Goal: Task Accomplishment & Management: Manage account settings

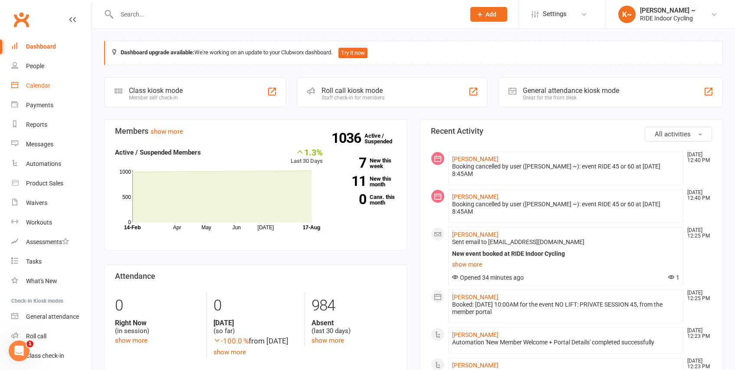
click at [43, 88] on div "Calendar" at bounding box center [38, 85] width 24 height 7
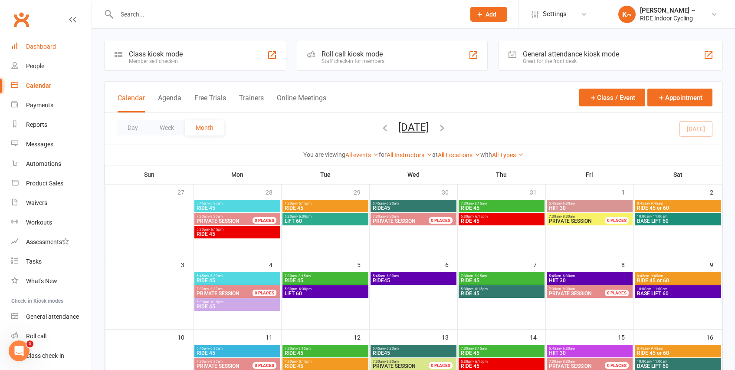
click at [39, 47] on div "Dashboard" at bounding box center [41, 46] width 30 height 7
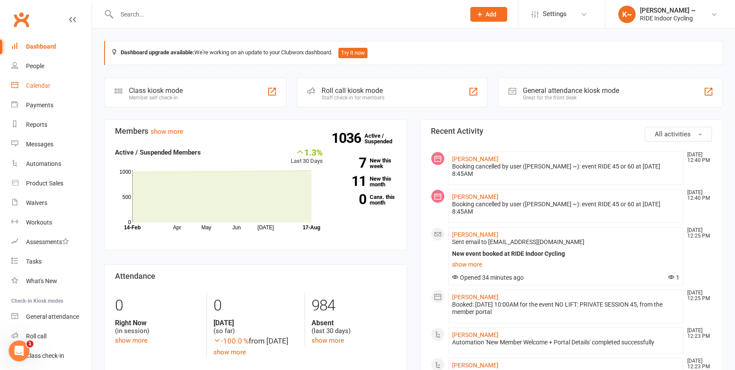
click at [35, 87] on div "Calendar" at bounding box center [38, 85] width 24 height 7
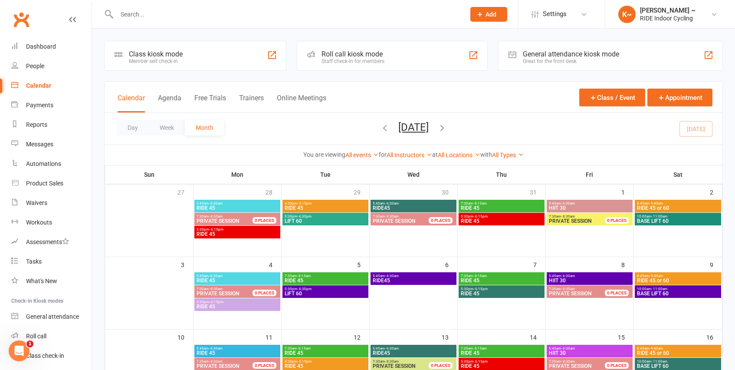
scroll to position [4, 0]
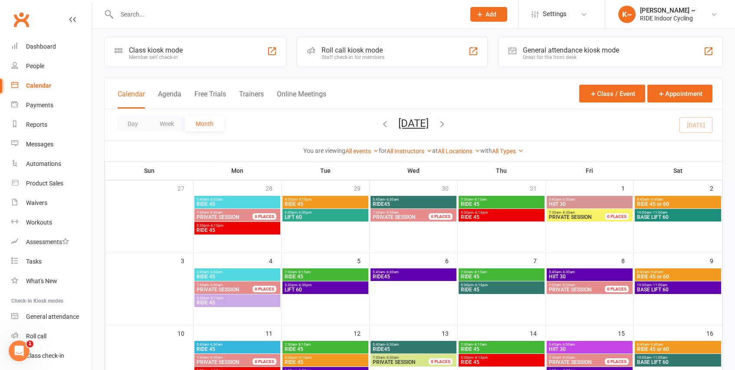
click at [447, 122] on icon "button" at bounding box center [442, 124] width 10 height 10
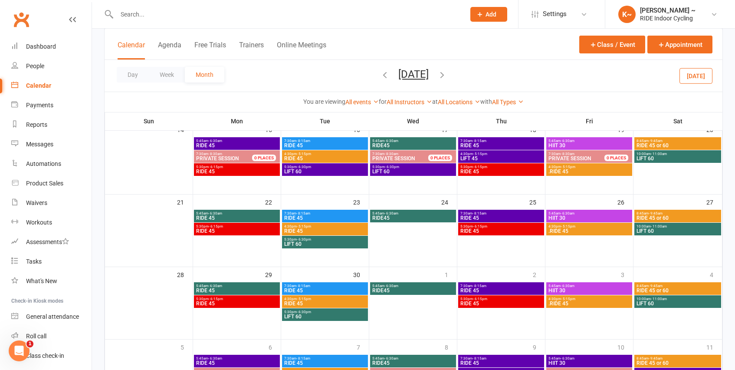
scroll to position [230, 0]
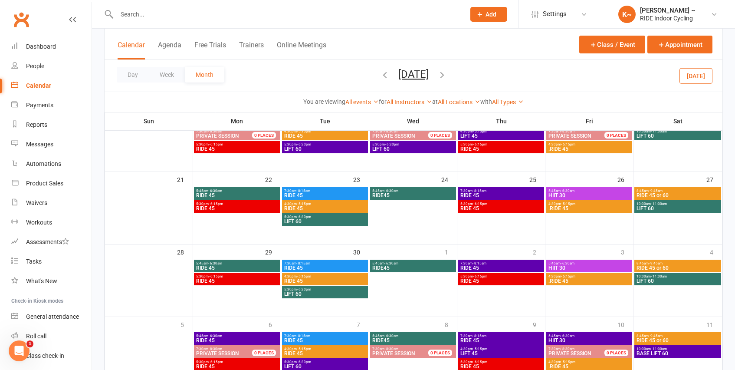
click at [345, 207] on span "RIDE 45" at bounding box center [325, 208] width 82 height 5
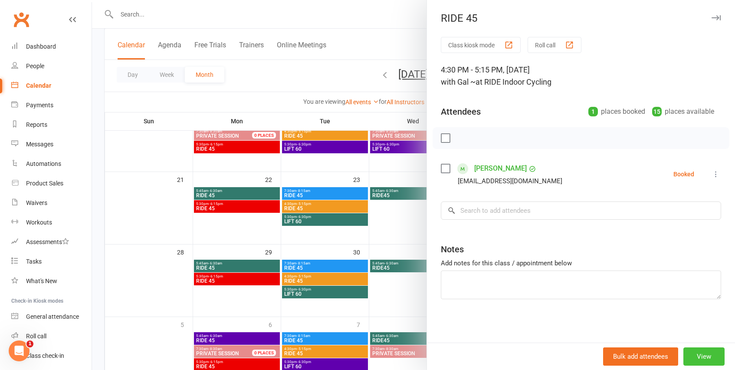
click at [706, 357] on button "View" at bounding box center [703, 356] width 41 height 18
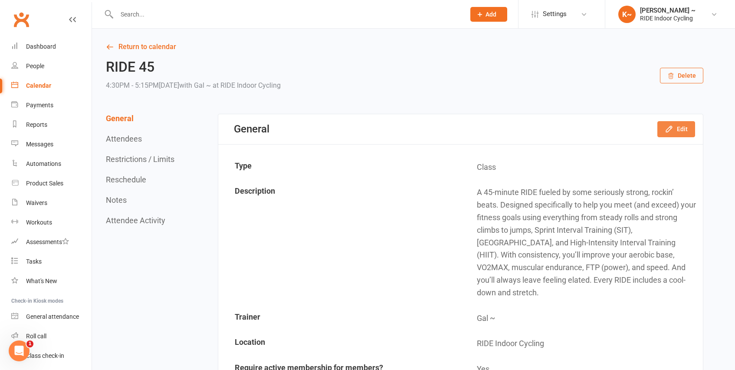
click at [676, 128] on button "Edit" at bounding box center [676, 129] width 38 height 16
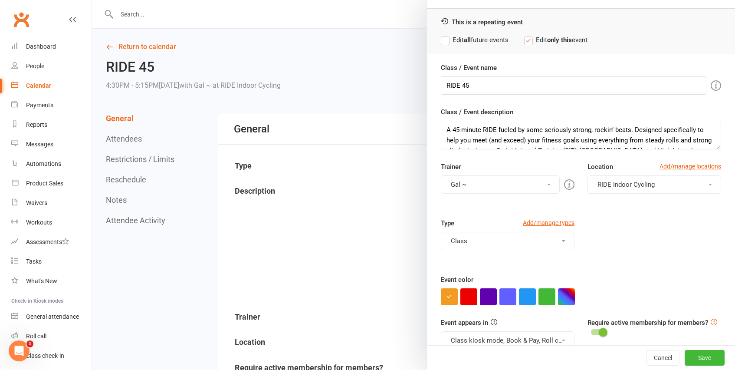
scroll to position [36, 0]
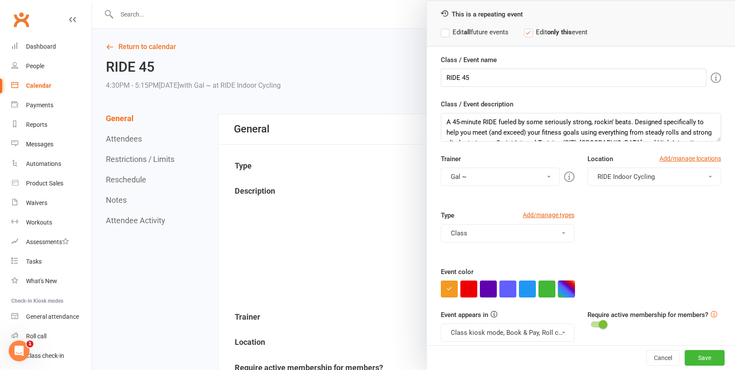
click at [561, 296] on button "button" at bounding box center [566, 288] width 17 height 17
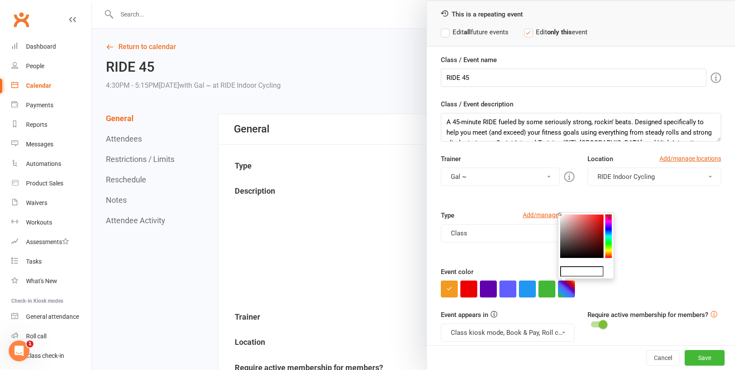
click at [608, 250] on colorpicker-hue at bounding box center [608, 235] width 7 height 43
click at [591, 216] on colorpicker-saturation at bounding box center [581, 235] width 43 height 43
type input "#f4f747"
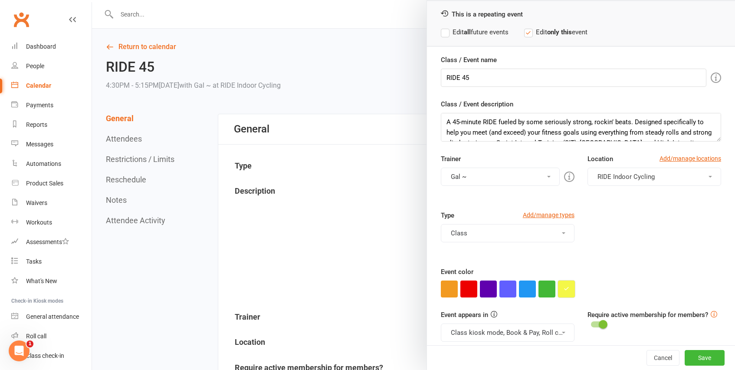
click at [568, 286] on button "button" at bounding box center [566, 288] width 17 height 17
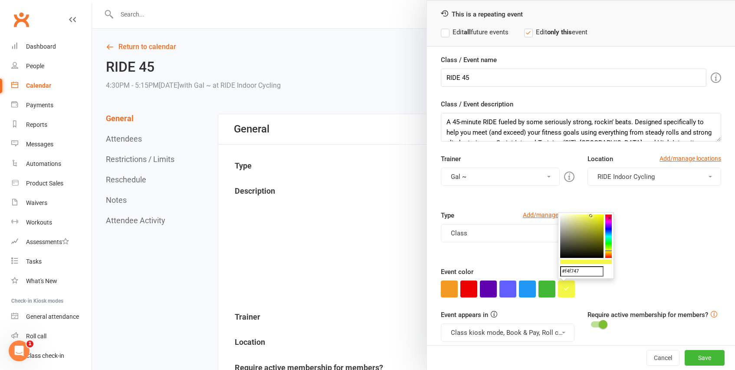
drag, startPoint x: 586, startPoint y: 270, endPoint x: 529, endPoint y: 274, distance: 57.4
click at [585, 269] on input "#f4f747" at bounding box center [581, 271] width 43 height 10
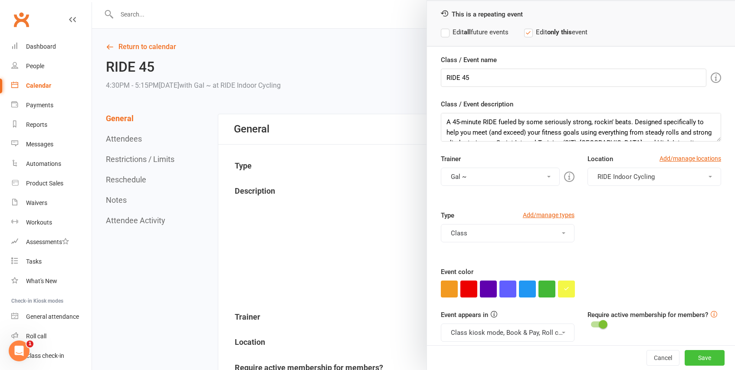
click at [703, 359] on button "Save" at bounding box center [705, 358] width 40 height 16
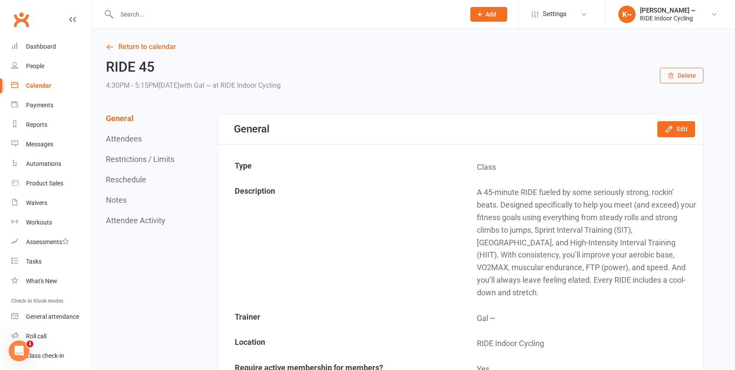
click at [34, 87] on div "Calendar" at bounding box center [38, 85] width 25 height 7
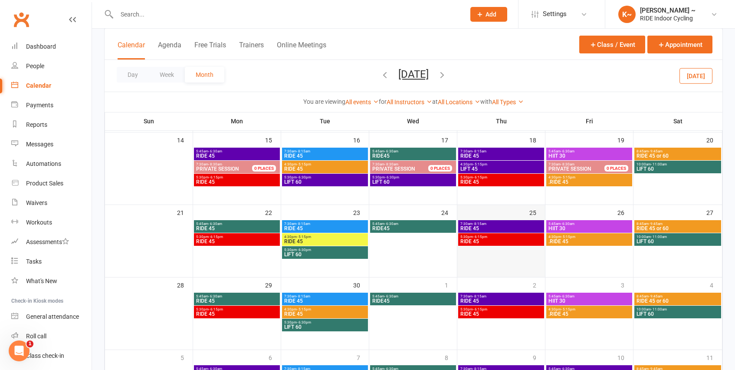
scroll to position [195, 0]
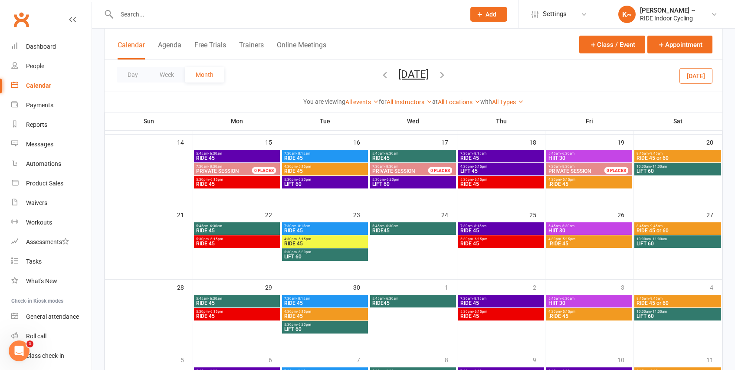
click at [602, 237] on span "4:30pm - 5:15pm" at bounding box center [589, 239] width 82 height 4
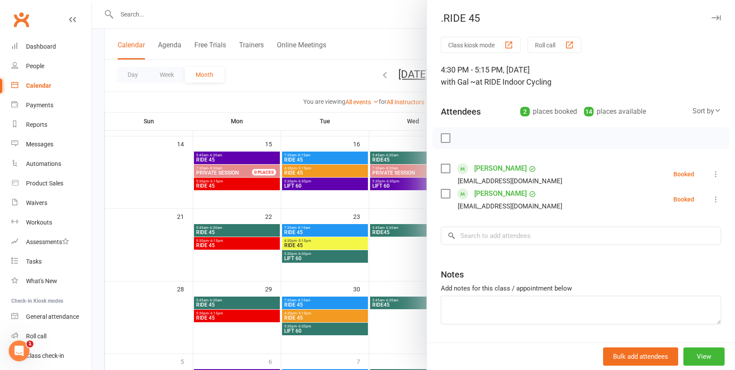
scroll to position [2, 0]
click at [706, 351] on button "View" at bounding box center [703, 356] width 41 height 18
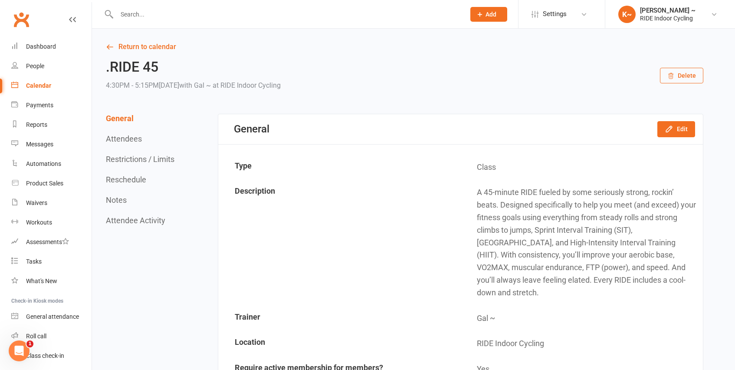
click at [679, 78] on button "Delete" at bounding box center [681, 76] width 43 height 16
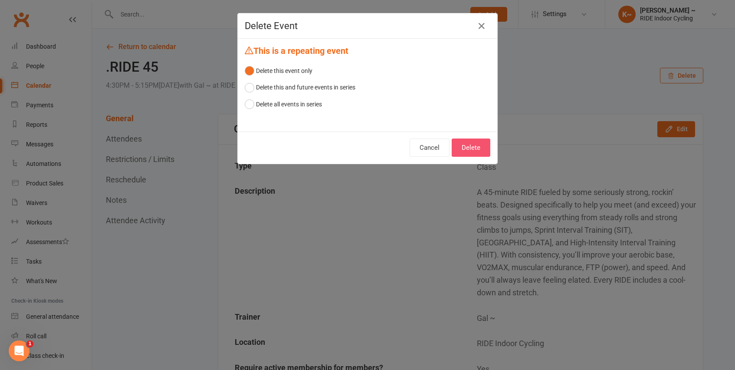
click at [474, 146] on button "Delete" at bounding box center [471, 147] width 39 height 18
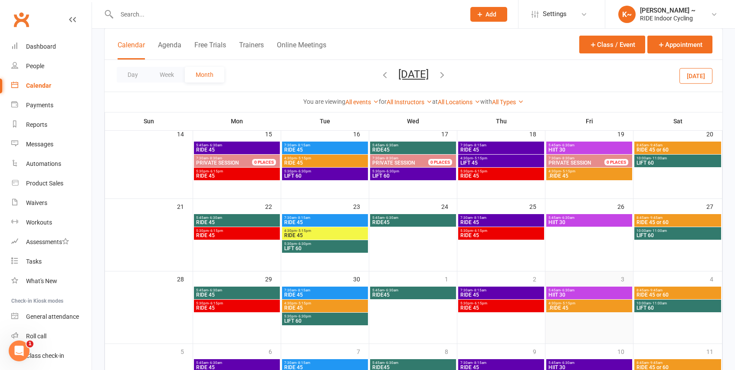
scroll to position [212, 0]
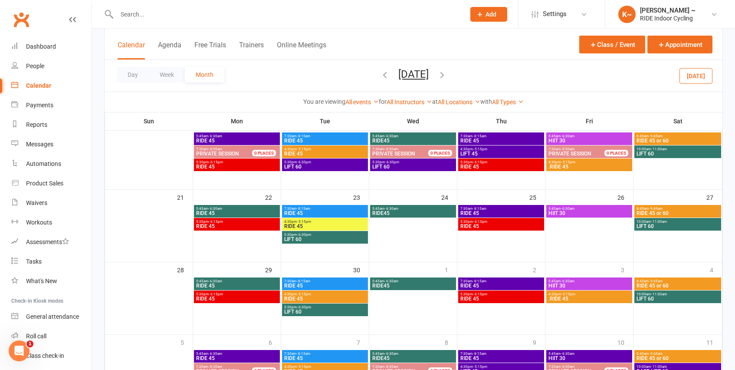
click at [694, 212] on span "RIDE 45 or 60" at bounding box center [677, 212] width 83 height 5
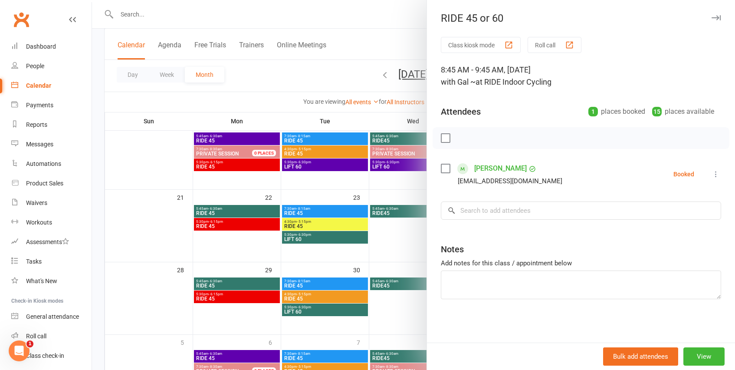
click at [388, 252] on div at bounding box center [413, 185] width 643 height 370
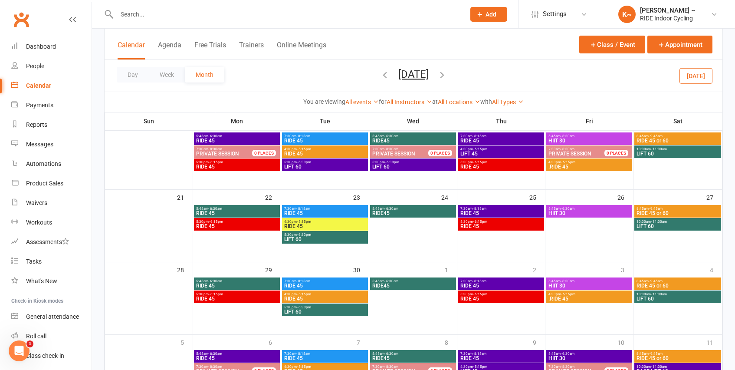
click at [331, 296] on span "RIDE 45" at bounding box center [325, 298] width 82 height 5
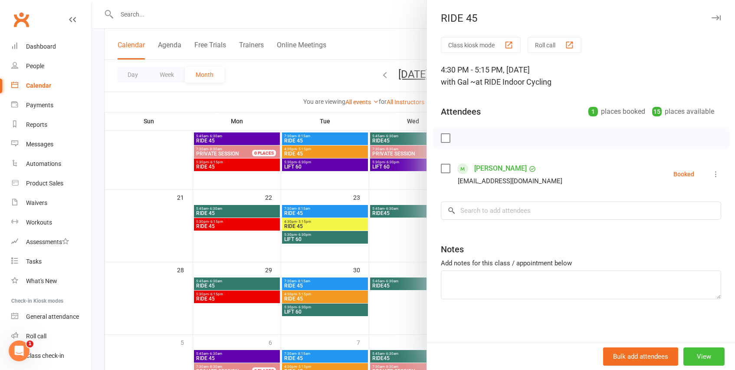
click at [709, 355] on button "View" at bounding box center [703, 356] width 41 height 18
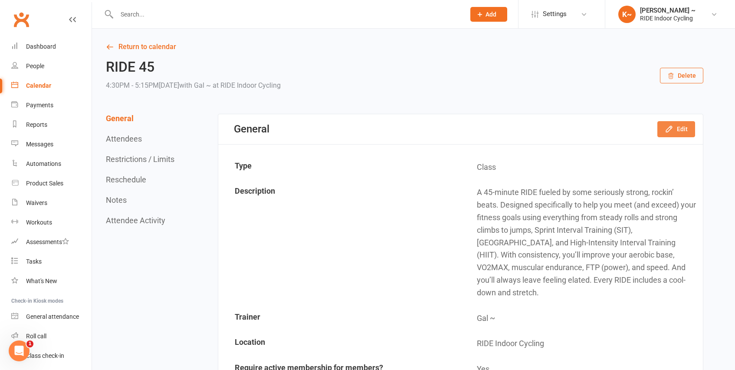
click at [679, 127] on button "Edit" at bounding box center [676, 129] width 38 height 16
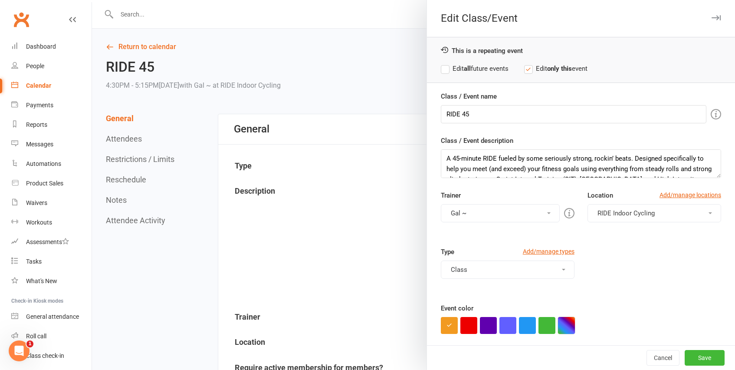
click at [567, 322] on button "button" at bounding box center [566, 325] width 17 height 17
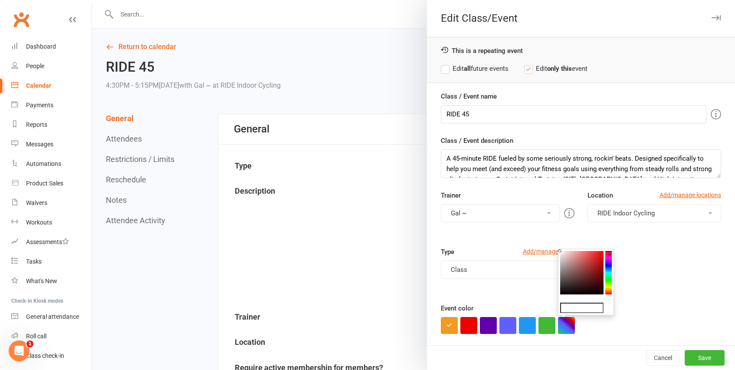
click at [588, 308] on input "text" at bounding box center [581, 307] width 43 height 10
click at [585, 306] on input "text" at bounding box center [581, 307] width 43 height 10
paste input "#ffffff"
click at [608, 286] on colorpicker-hue at bounding box center [608, 272] width 7 height 43
click at [610, 286] on icon at bounding box center [608, 286] width 7 height 1
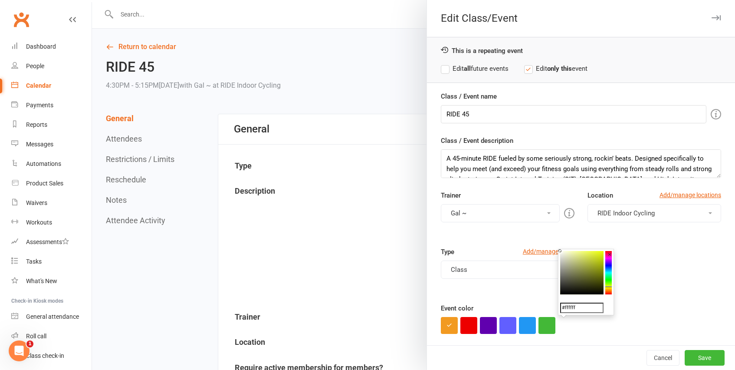
click at [588, 258] on colorpicker-saturation at bounding box center [581, 272] width 43 height 43
click at [588, 253] on colorpicker-saturation at bounding box center [581, 272] width 43 height 43
type input "#e3f055"
click at [568, 326] on button "button" at bounding box center [566, 325] width 17 height 17
click at [711, 359] on button "Save" at bounding box center [705, 358] width 40 height 16
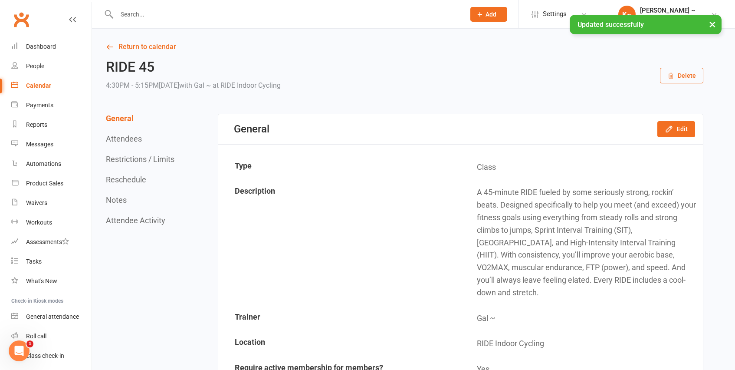
click at [39, 86] on div "Calendar" at bounding box center [38, 85] width 25 height 7
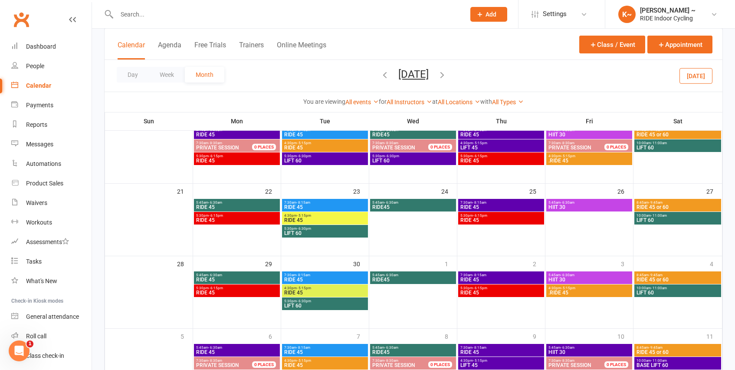
scroll to position [220, 0]
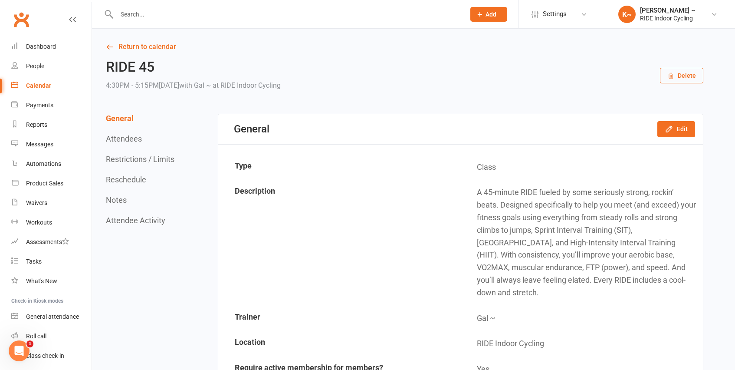
click at [34, 84] on div "Calendar" at bounding box center [38, 85] width 25 height 7
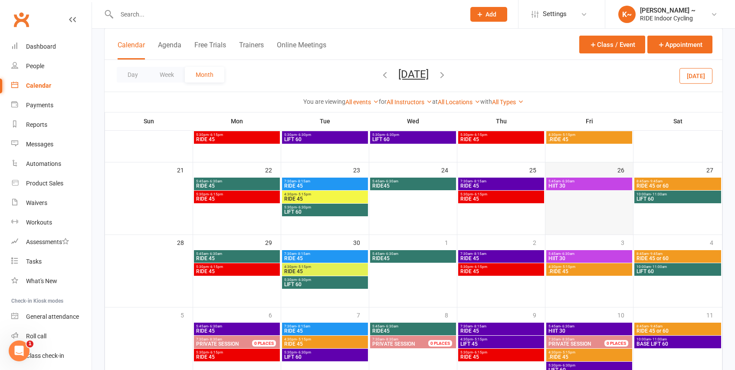
scroll to position [238, 0]
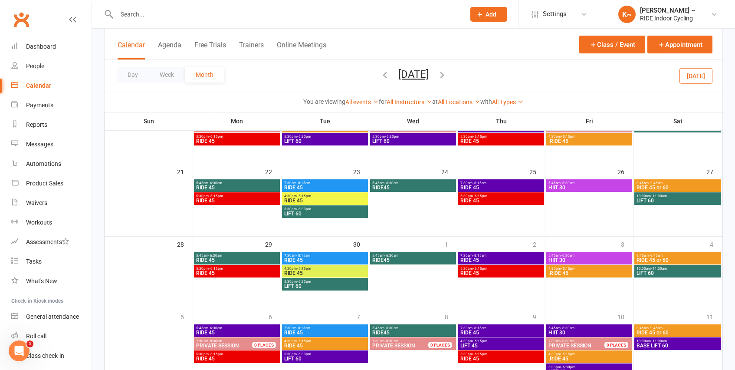
click at [613, 273] on span ".RIDE 45" at bounding box center [589, 272] width 82 height 5
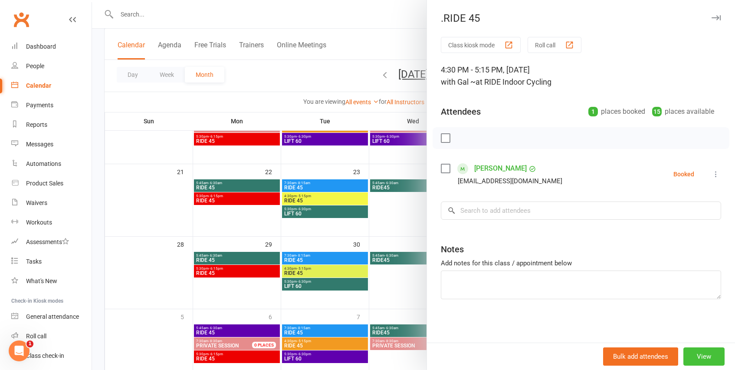
click at [708, 357] on button "View" at bounding box center [703, 356] width 41 height 18
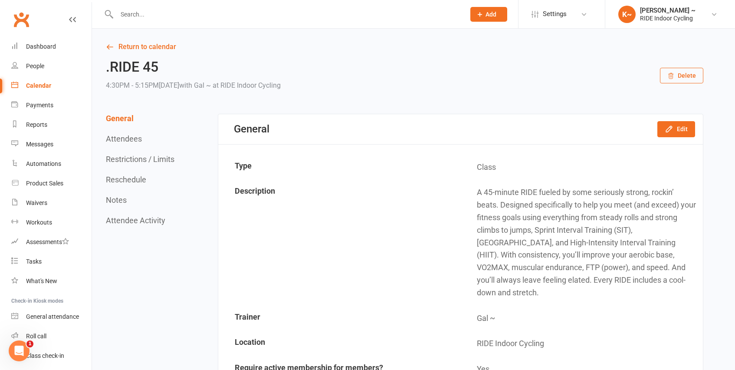
click at [690, 73] on button "Delete" at bounding box center [681, 76] width 43 height 16
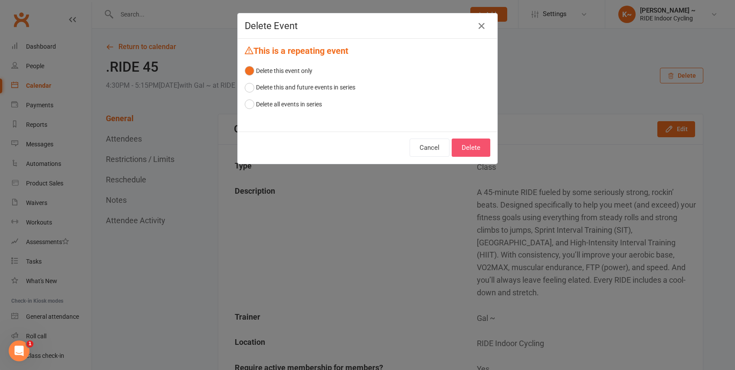
click at [471, 141] on button "Delete" at bounding box center [471, 147] width 39 height 18
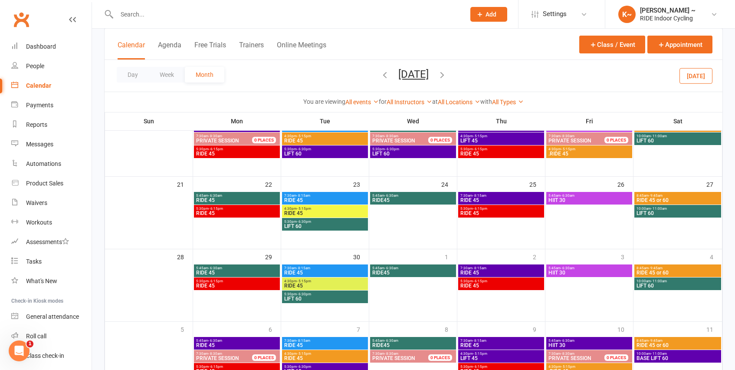
scroll to position [228, 0]
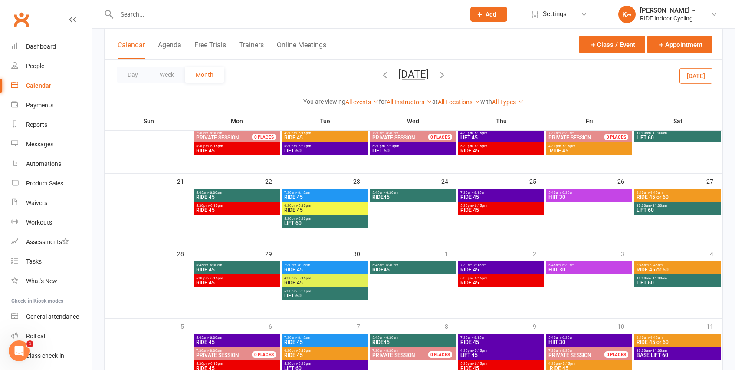
click at [663, 279] on span "- 11:00am" at bounding box center [659, 278] width 16 height 4
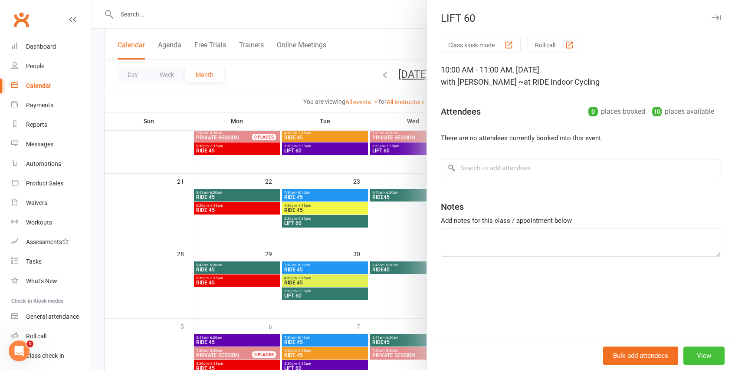
click at [713, 351] on button "View" at bounding box center [703, 355] width 41 height 18
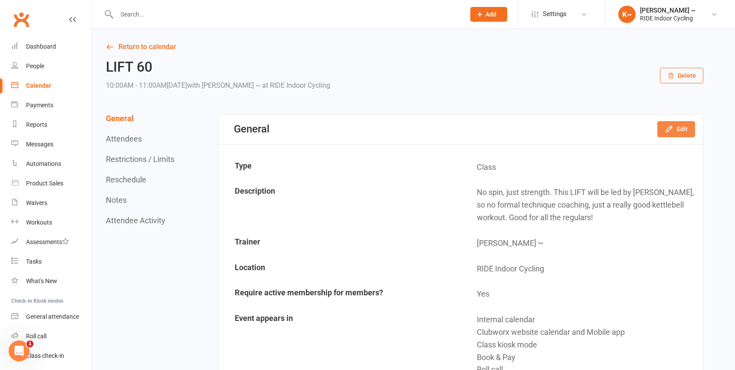
click at [677, 128] on button "Edit" at bounding box center [676, 129] width 38 height 16
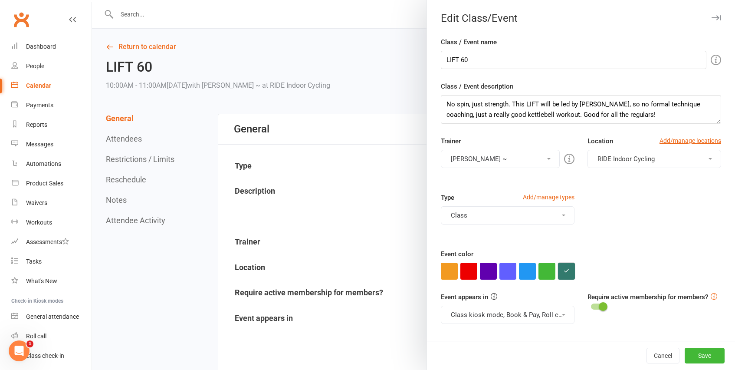
click at [565, 268] on icon "button" at bounding box center [567, 271] width 6 height 6
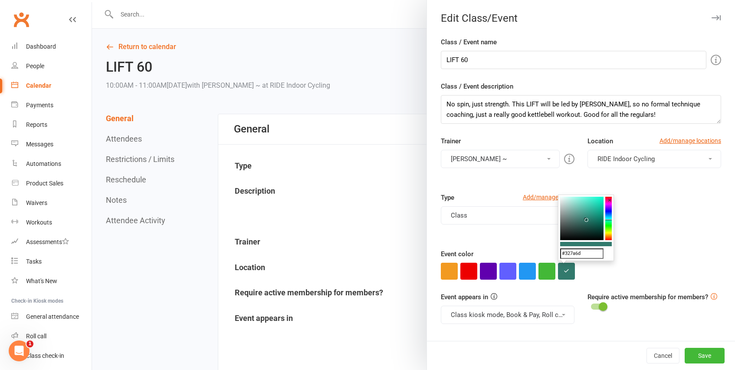
drag, startPoint x: 587, startPoint y: 254, endPoint x: 534, endPoint y: 253, distance: 52.9
click at [714, 359] on button "Save" at bounding box center [705, 356] width 40 height 16
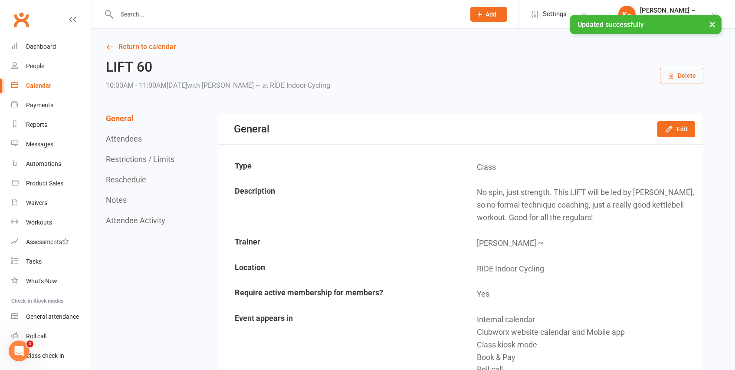
click at [37, 84] on div "Calendar" at bounding box center [38, 85] width 25 height 7
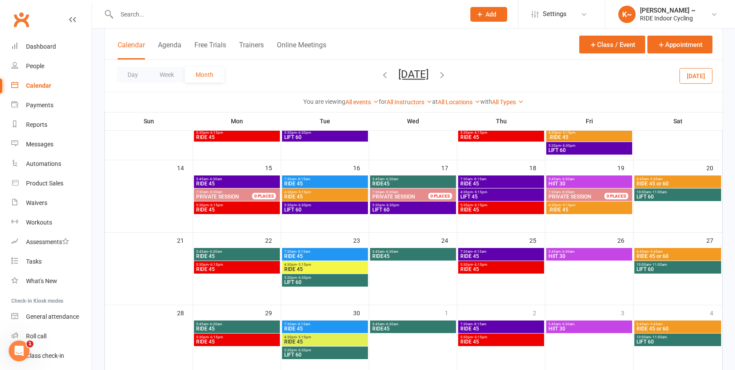
scroll to position [167, 0]
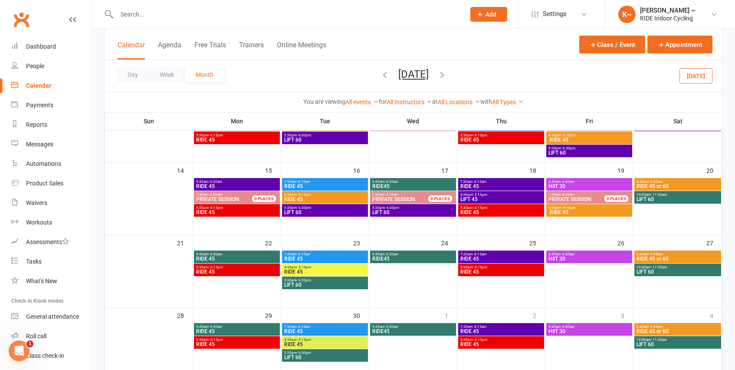
click at [683, 184] on span "RIDE 45 or 60" at bounding box center [677, 186] width 83 height 5
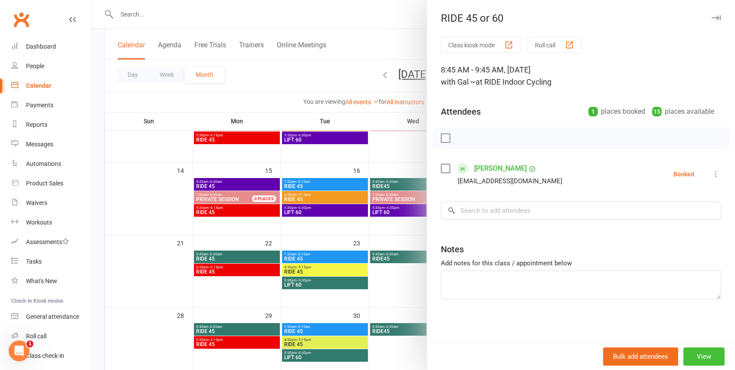
click at [709, 352] on button "View" at bounding box center [703, 356] width 41 height 18
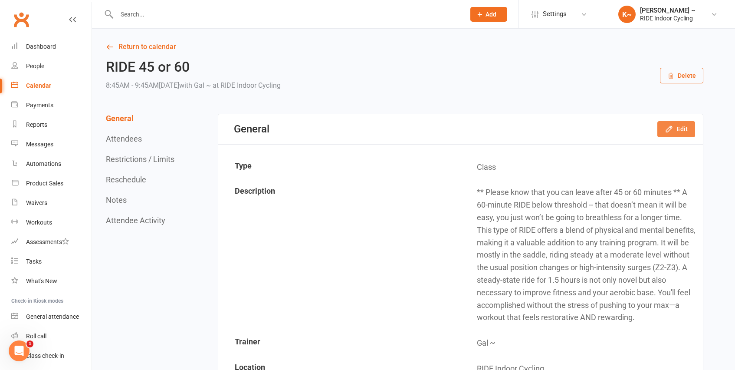
click at [674, 125] on button "Edit" at bounding box center [676, 129] width 38 height 16
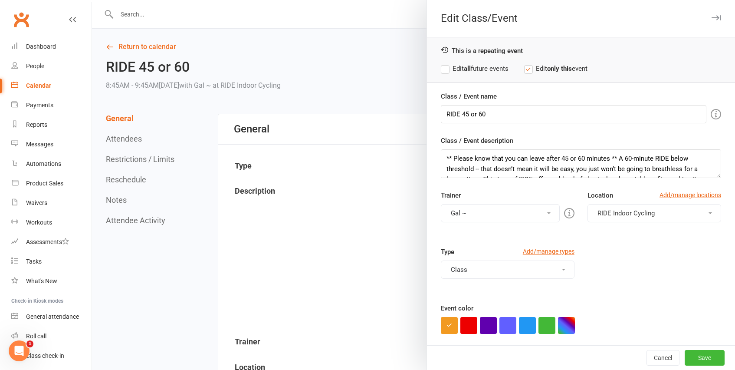
click at [561, 209] on div "Gal ~ [PERSON_NAME] ~ [PERSON_NAME] ~ [PERSON_NAME] ~ [PERSON_NAME] ~ [PERSON_N…" at bounding box center [508, 213] width 134 height 18
click at [556, 208] on button "Gal ~" at bounding box center [500, 213] width 119 height 18
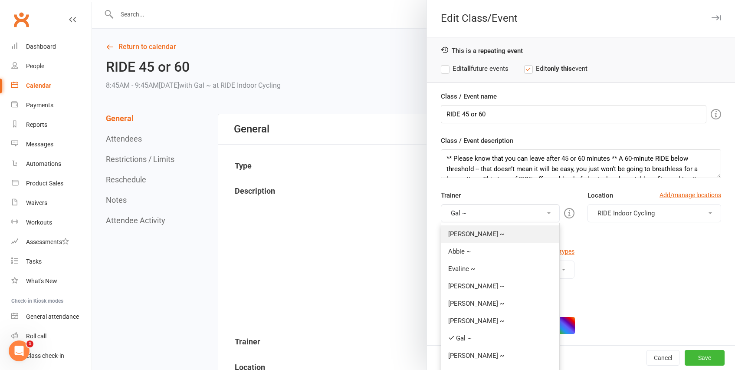
click at [512, 234] on link "[PERSON_NAME] ~" at bounding box center [500, 233] width 118 height 17
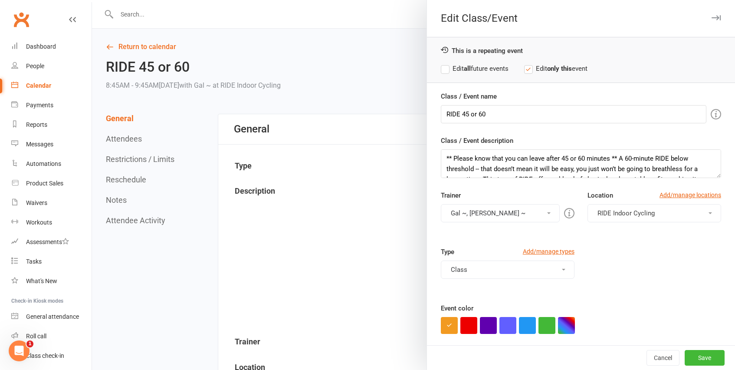
click at [540, 213] on button "Gal ~, [PERSON_NAME] ~" at bounding box center [500, 213] width 119 height 18
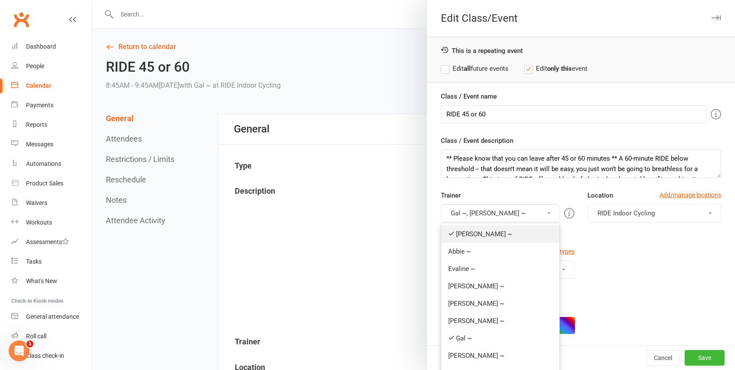
click at [511, 230] on link "[PERSON_NAME] ~" at bounding box center [500, 233] width 118 height 17
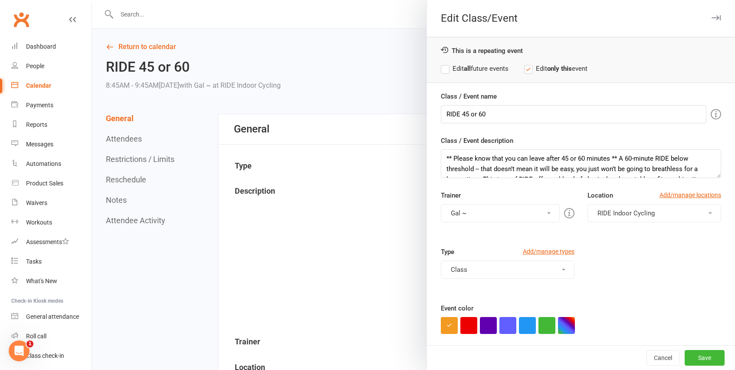
click at [513, 218] on button "Gal ~" at bounding box center [500, 213] width 119 height 18
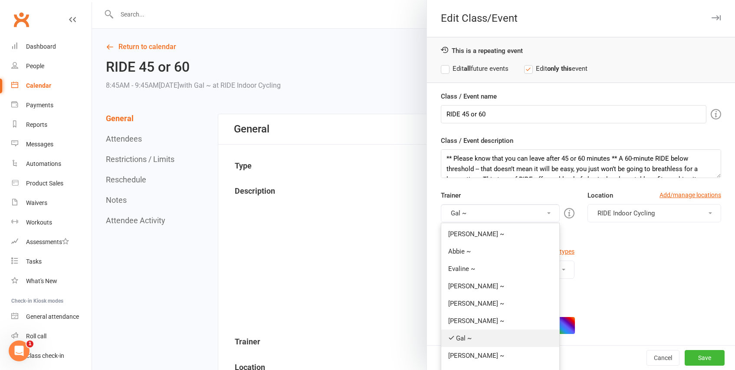
click at [479, 332] on link "Gal ~" at bounding box center [500, 337] width 118 height 17
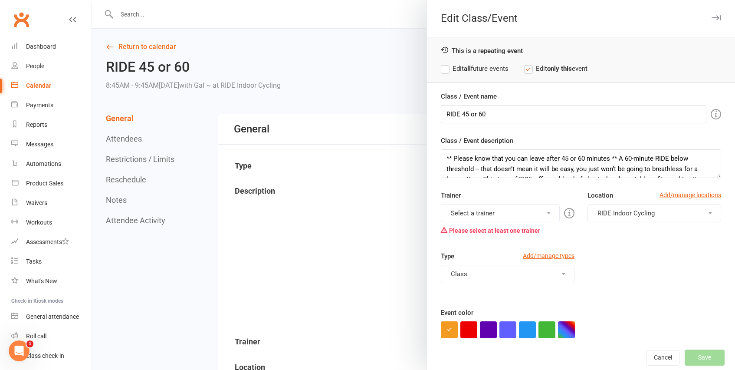
click at [514, 213] on button "Select a trainer" at bounding box center [500, 213] width 119 height 18
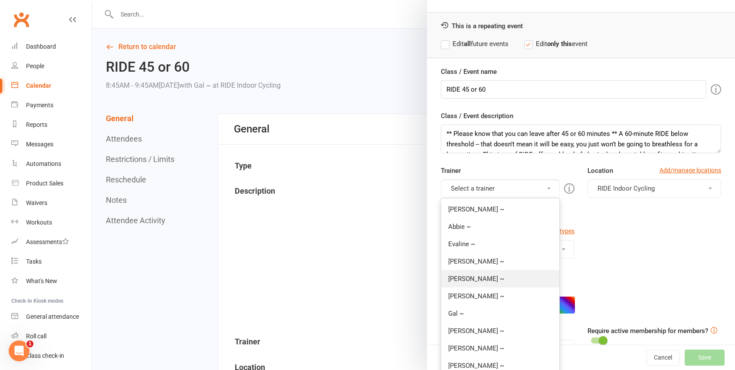
scroll to position [32, 0]
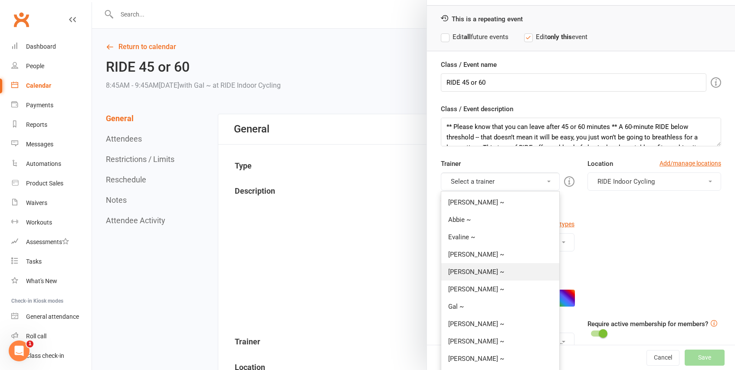
click at [488, 272] on link "[PERSON_NAME] ~" at bounding box center [500, 271] width 118 height 17
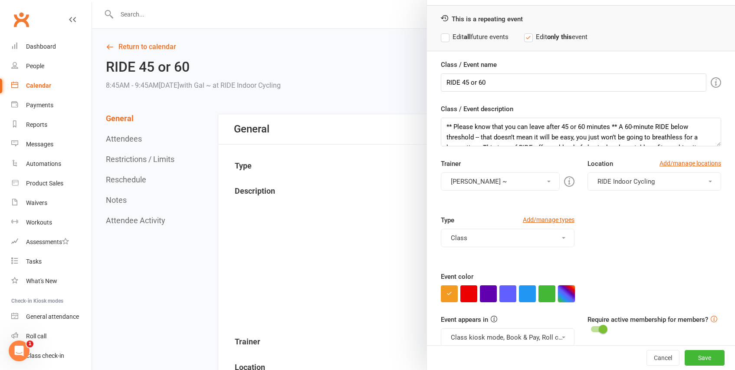
click at [568, 293] on button "button" at bounding box center [566, 293] width 17 height 17
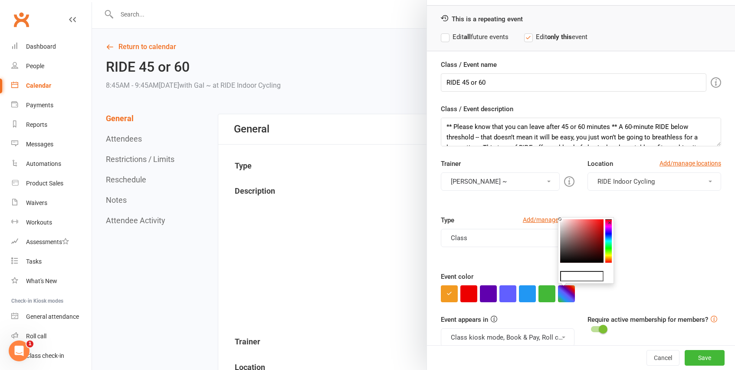
click at [578, 279] on input "text" at bounding box center [581, 276] width 43 height 10
click at [590, 278] on input "text" at bounding box center [581, 276] width 43 height 10
paste input "#ffffff"
click at [608, 239] on colorpicker-hue at bounding box center [608, 240] width 7 height 43
click at [609, 243] on colorpicker-hue at bounding box center [608, 240] width 7 height 43
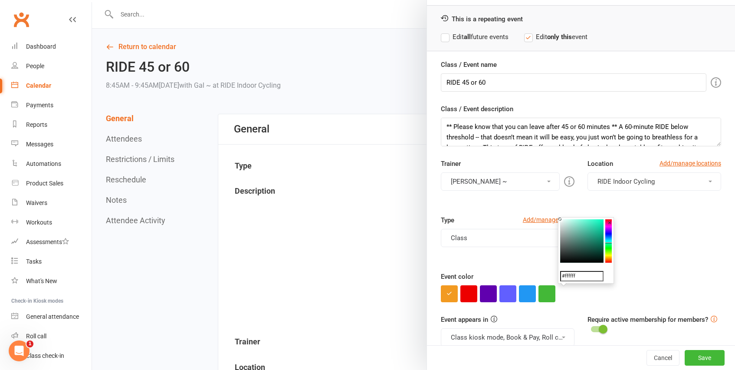
click at [588, 235] on colorpicker-saturation at bounding box center [581, 240] width 43 height 43
click at [568, 294] on button "button" at bounding box center [566, 293] width 17 height 17
click at [588, 244] on colorpicker-saturation at bounding box center [581, 240] width 43 height 43
type input "#266b5a"
drag, startPoint x: 589, startPoint y: 276, endPoint x: 545, endPoint y: 278, distance: 44.3
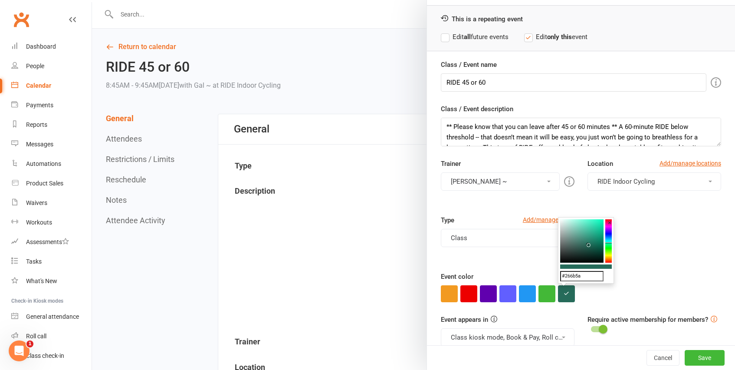
click at [706, 354] on button "Save" at bounding box center [705, 358] width 40 height 16
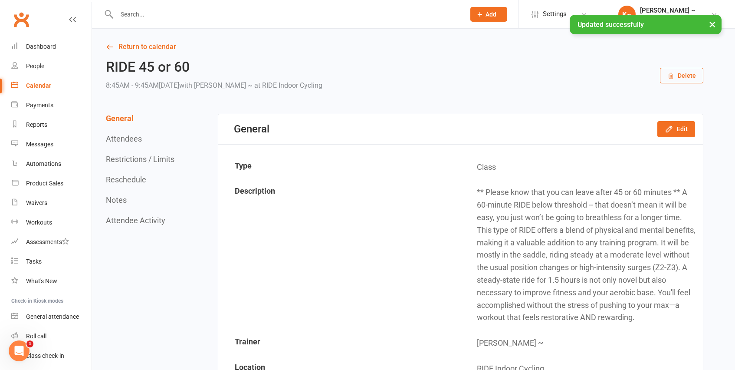
click at [42, 83] on div "Calendar" at bounding box center [38, 85] width 25 height 7
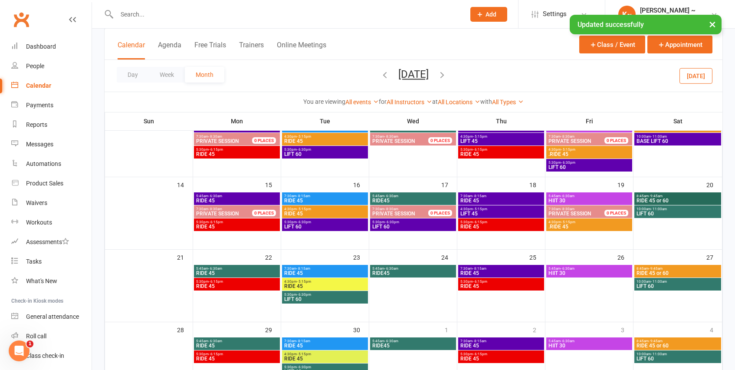
scroll to position [172, 0]
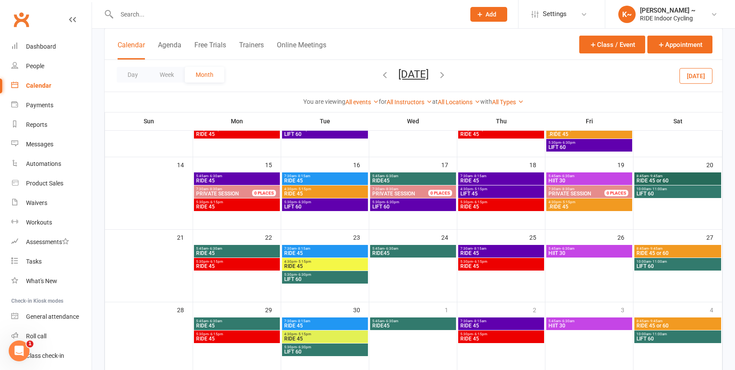
click at [684, 251] on span "RIDE 45 or 60" at bounding box center [677, 252] width 83 height 5
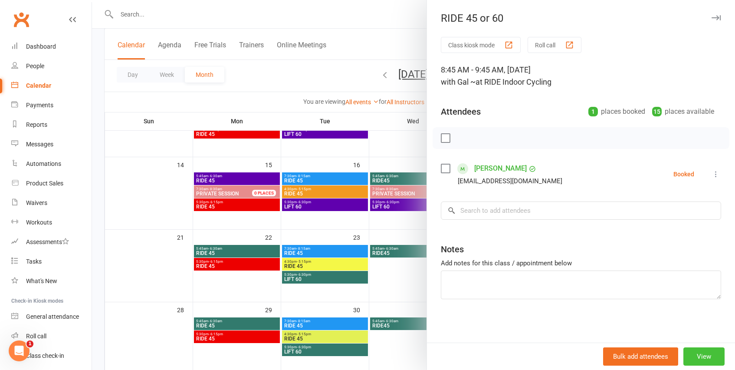
click at [706, 353] on button "View" at bounding box center [703, 356] width 41 height 18
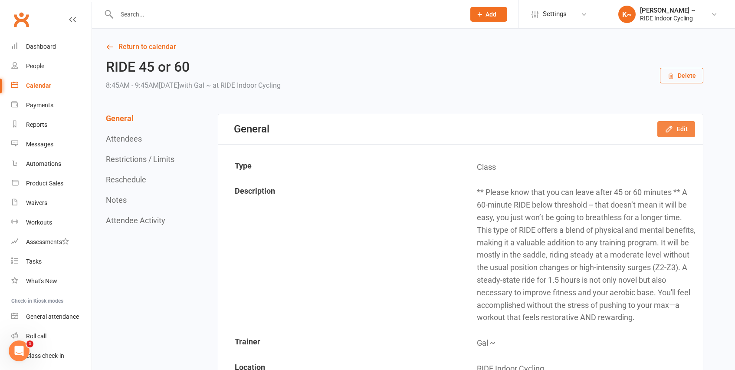
click at [675, 126] on button "Edit" at bounding box center [676, 129] width 38 height 16
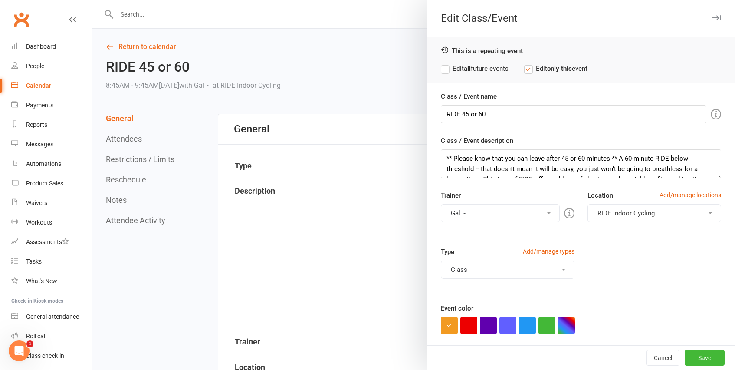
click at [510, 210] on button "Gal ~" at bounding box center [500, 213] width 119 height 18
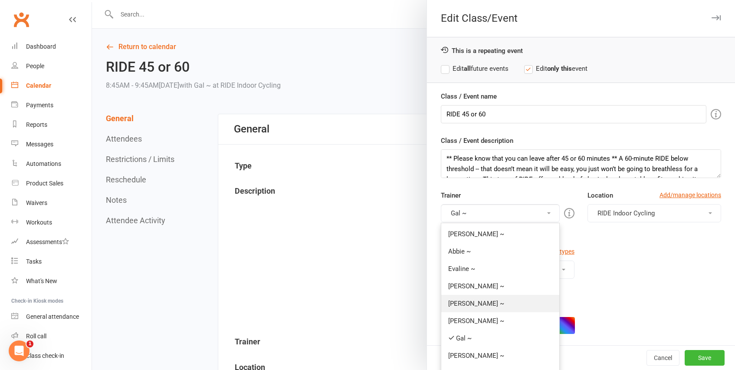
click at [484, 301] on link "[PERSON_NAME] ~" at bounding box center [500, 303] width 118 height 17
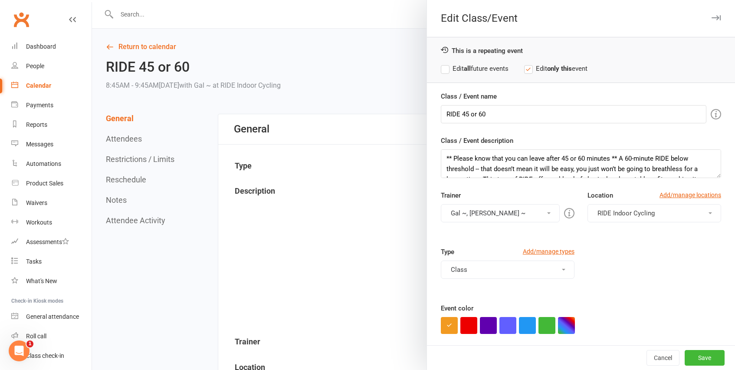
click at [509, 214] on button "Gal ~, [PERSON_NAME] ~" at bounding box center [500, 213] width 119 height 18
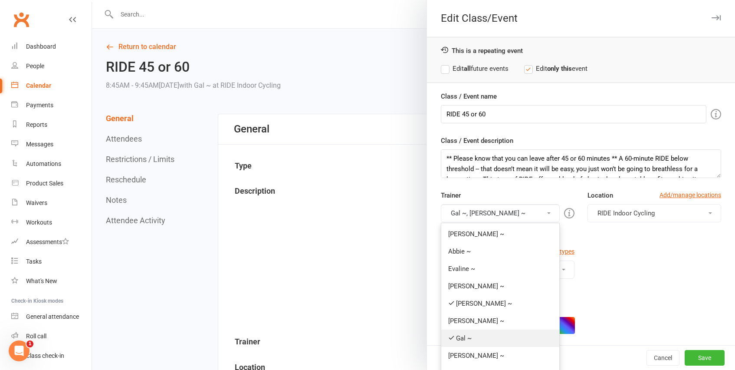
click at [499, 346] on link "Gal ~" at bounding box center [500, 337] width 118 height 17
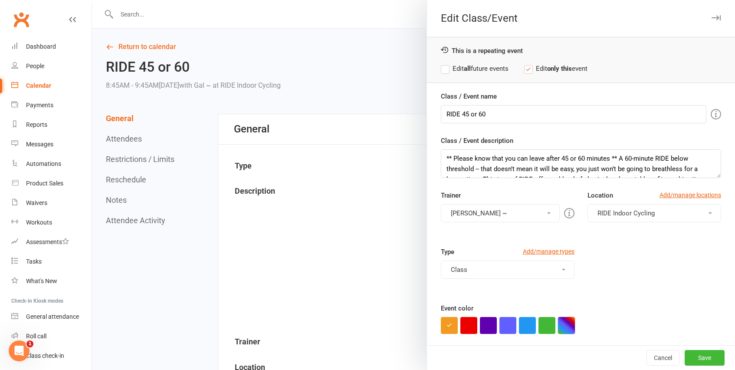
click at [566, 327] on button "button" at bounding box center [566, 325] width 17 height 17
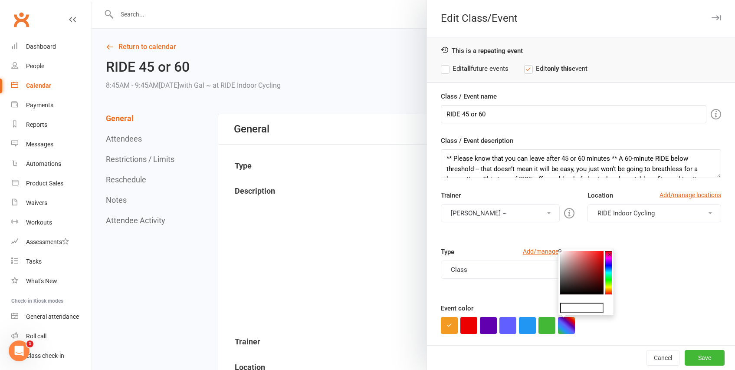
click at [595, 305] on input "text" at bounding box center [581, 307] width 43 height 10
paste input "#ffffff"
click at [609, 276] on colorpicker-hue at bounding box center [608, 272] width 7 height 43
click at [608, 275] on colorpicker-hue at bounding box center [608, 272] width 7 height 43
click at [587, 272] on colorpicker-saturation at bounding box center [581, 272] width 43 height 43
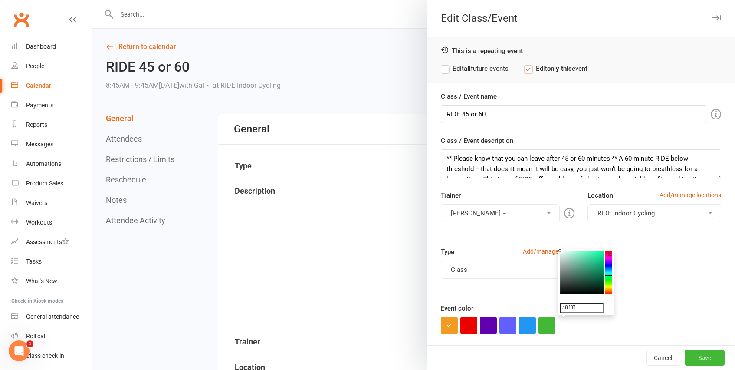
type input "#338567"
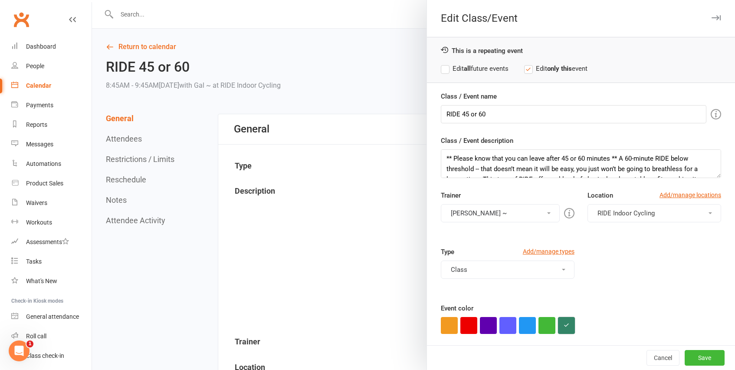
click at [568, 326] on button "button" at bounding box center [566, 325] width 17 height 17
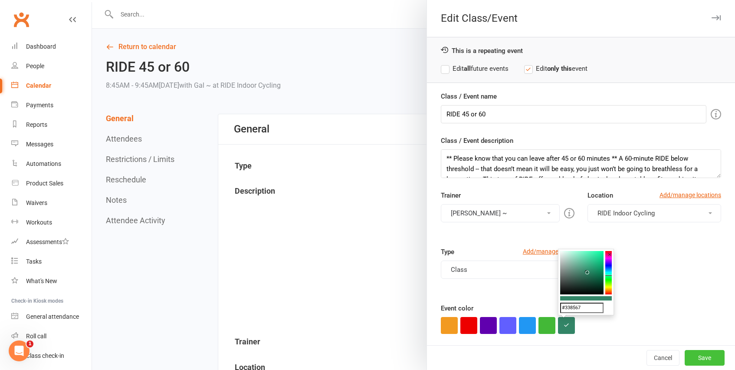
click at [709, 356] on button "Save" at bounding box center [705, 358] width 40 height 16
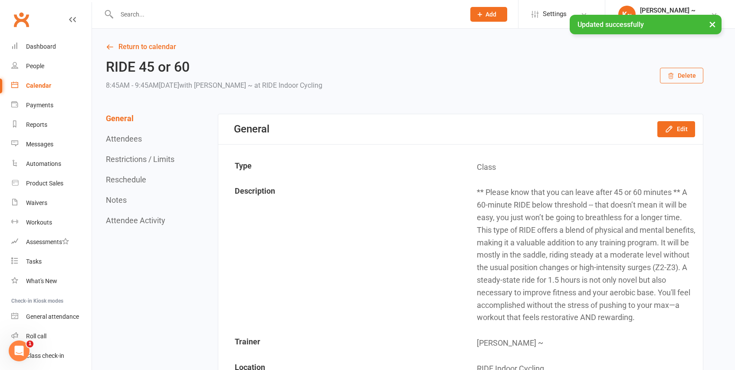
click at [37, 86] on div "Calendar" at bounding box center [38, 85] width 25 height 7
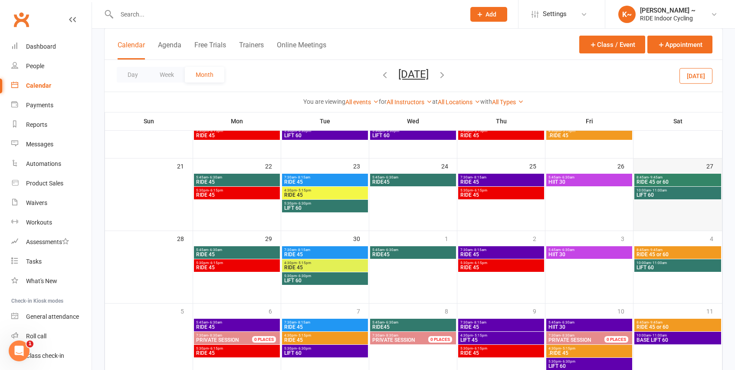
scroll to position [244, 0]
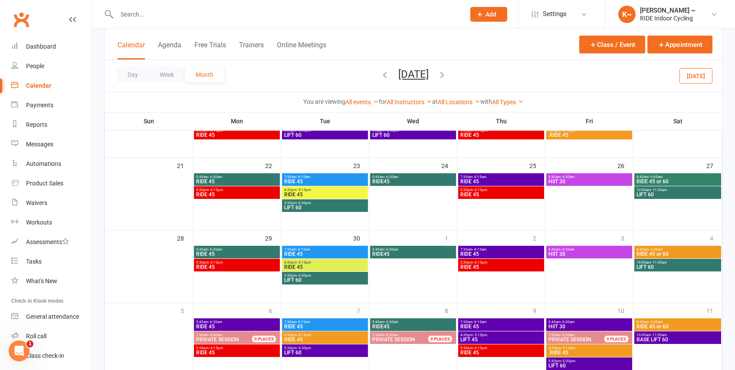
click at [690, 250] on span "8:45am - 9:45am" at bounding box center [677, 249] width 83 height 4
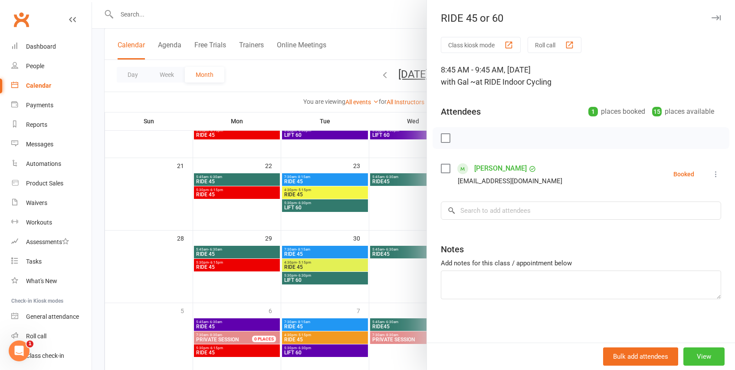
click at [702, 353] on button "View" at bounding box center [703, 356] width 41 height 18
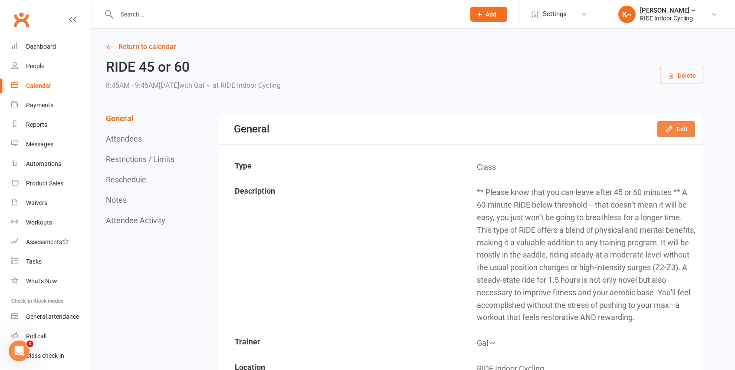
click at [674, 135] on button "Edit" at bounding box center [676, 129] width 38 height 16
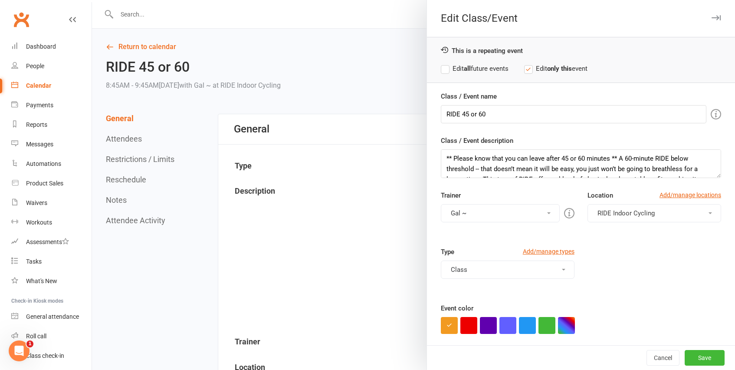
click at [550, 213] on span at bounding box center [548, 213] width 3 height 2
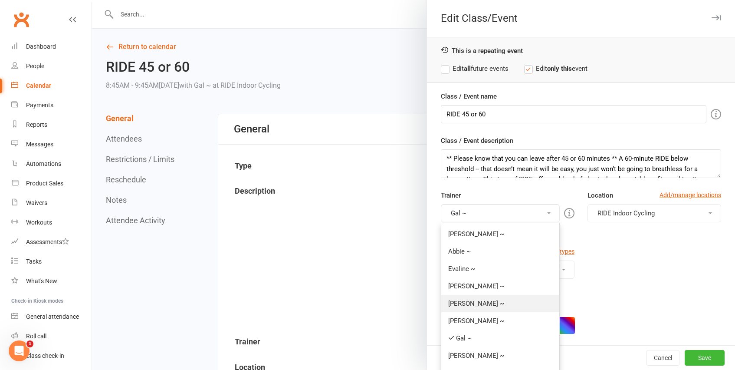
click at [495, 302] on link "[PERSON_NAME] ~" at bounding box center [500, 303] width 118 height 17
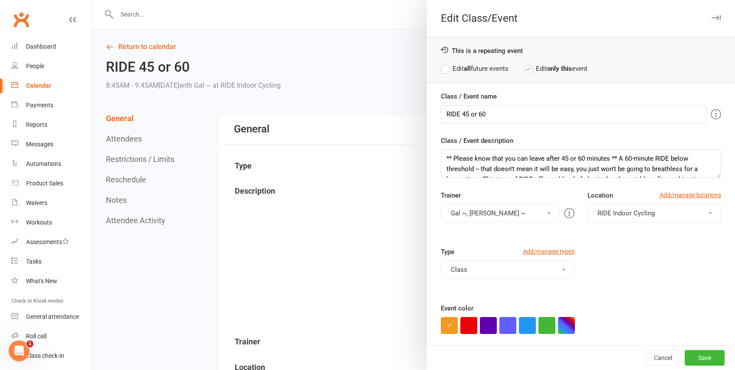
click at [558, 212] on button "Gal ~, [PERSON_NAME] ~" at bounding box center [500, 213] width 119 height 18
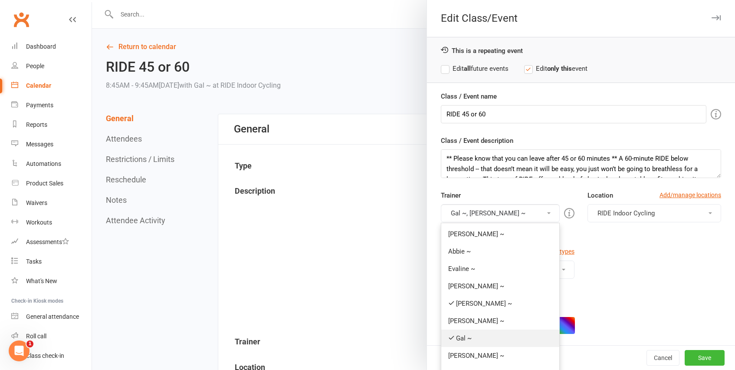
click at [510, 338] on link "Gal ~" at bounding box center [500, 337] width 118 height 17
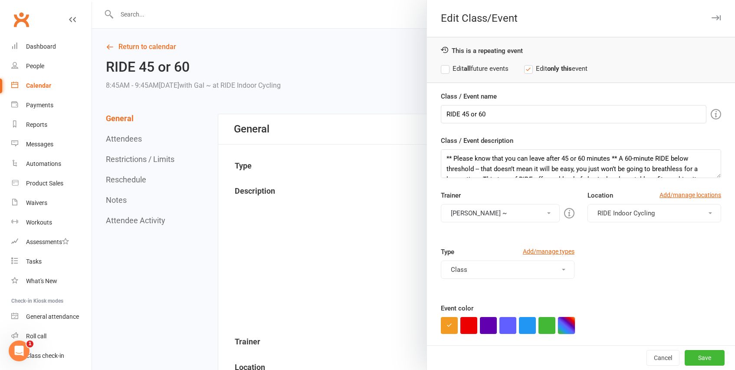
click at [567, 323] on button "button" at bounding box center [566, 325] width 17 height 17
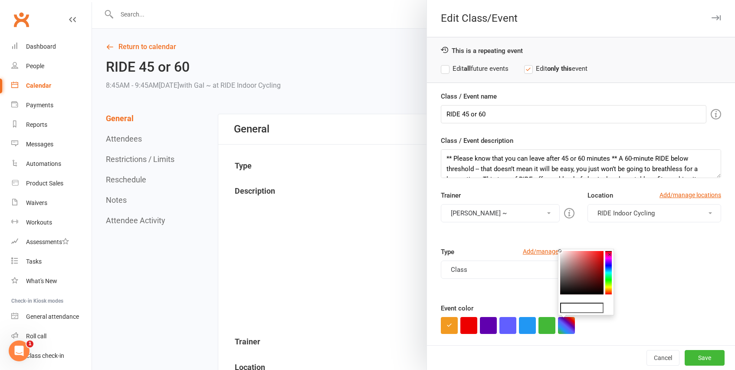
click at [610, 271] on colorpicker-hue at bounding box center [608, 272] width 7 height 43
click at [608, 274] on colorpicker-hue at bounding box center [608, 272] width 7 height 43
click at [588, 274] on colorpicker-saturation at bounding box center [581, 272] width 43 height 43
type input "#2b786a"
click at [565, 324] on button "button" at bounding box center [566, 325] width 17 height 17
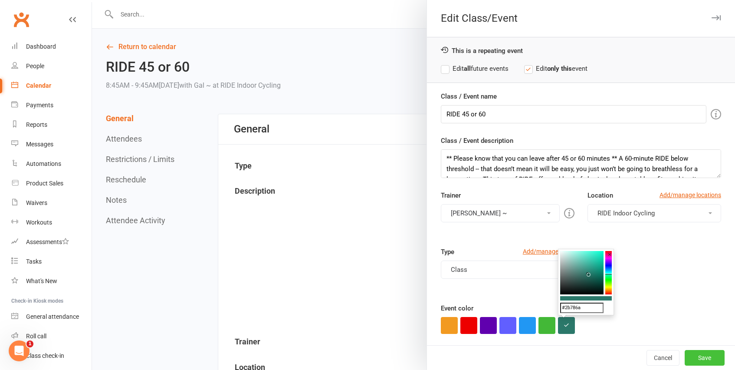
click at [712, 358] on button "Save" at bounding box center [705, 358] width 40 height 16
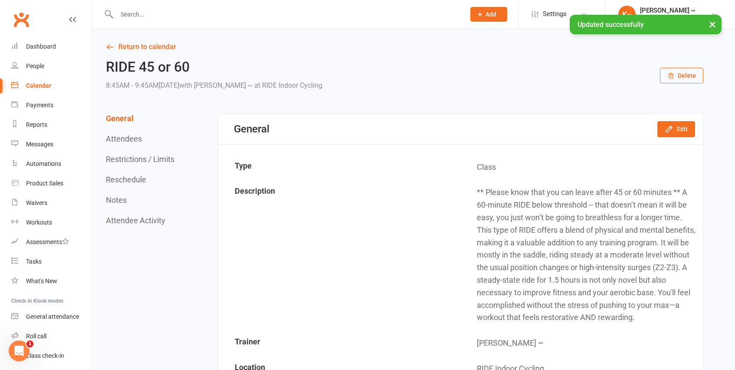
click at [39, 84] on div "Calendar" at bounding box center [38, 85] width 25 height 7
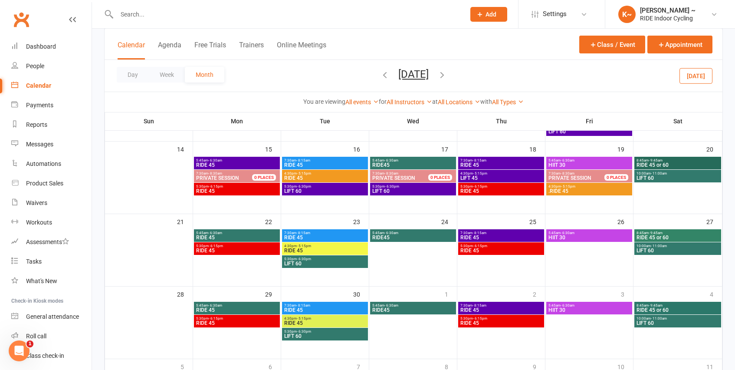
scroll to position [207, 0]
